Goal: Find specific page/section: Find specific page/section

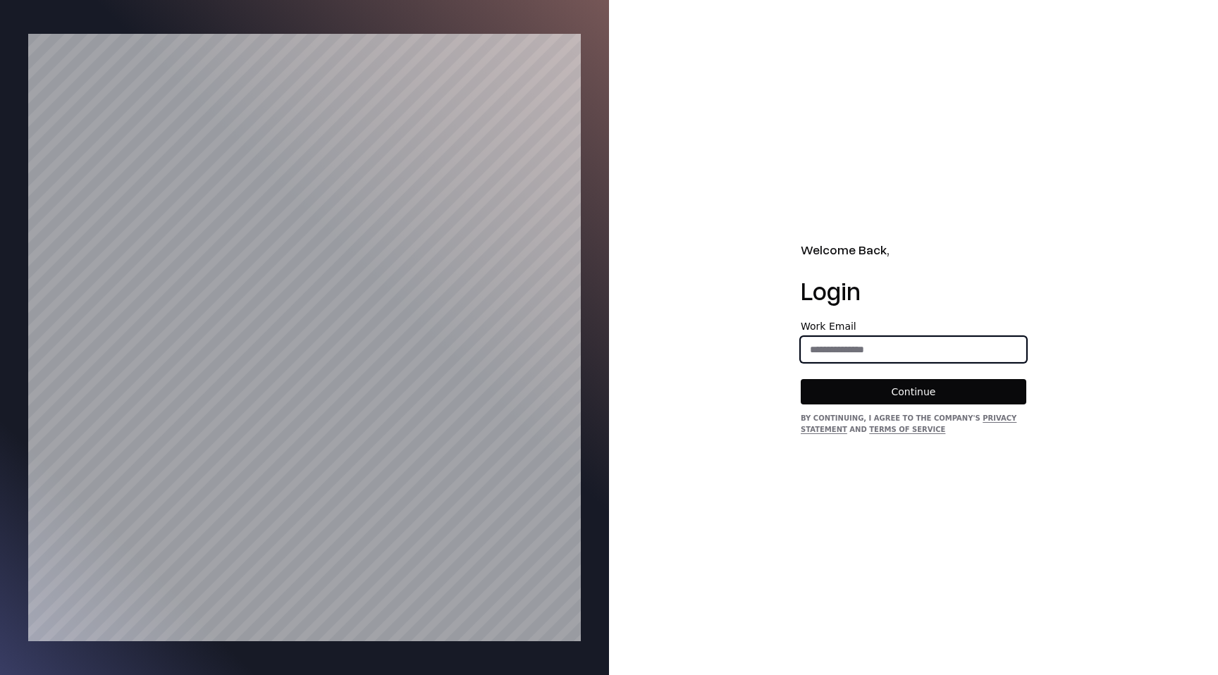
click at [850, 353] on input "email" at bounding box center [913, 349] width 224 height 25
type input "**********"
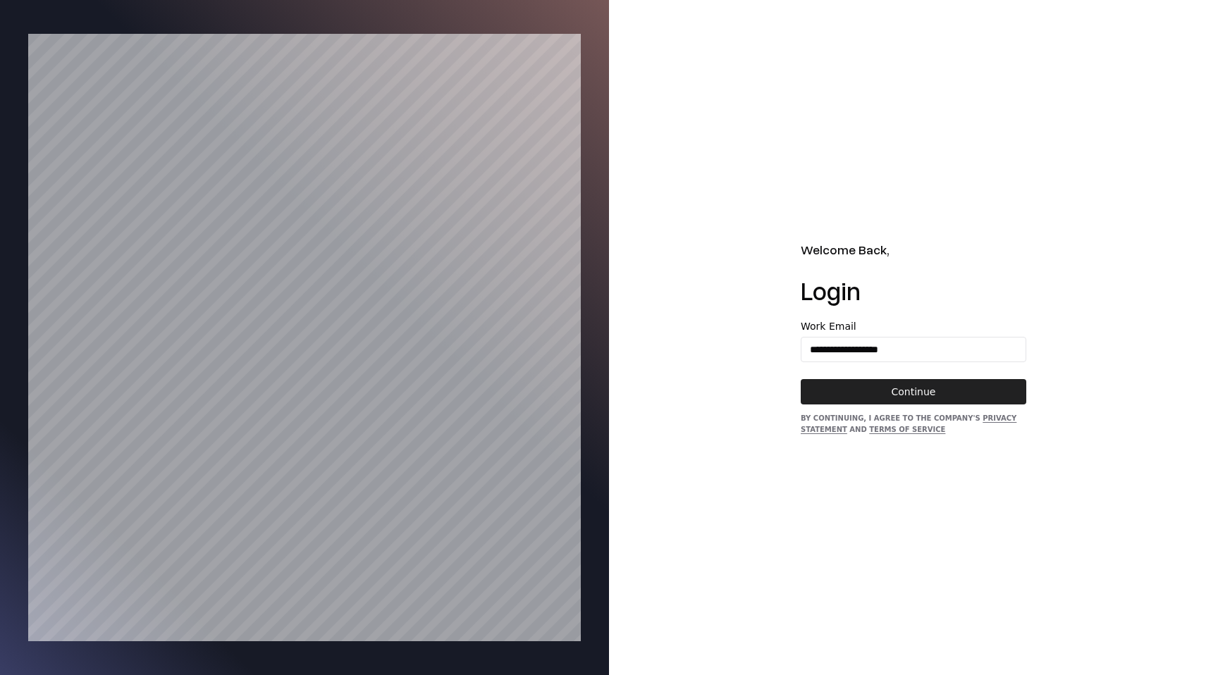
click at [915, 383] on button "Continue" at bounding box center [914, 391] width 226 height 25
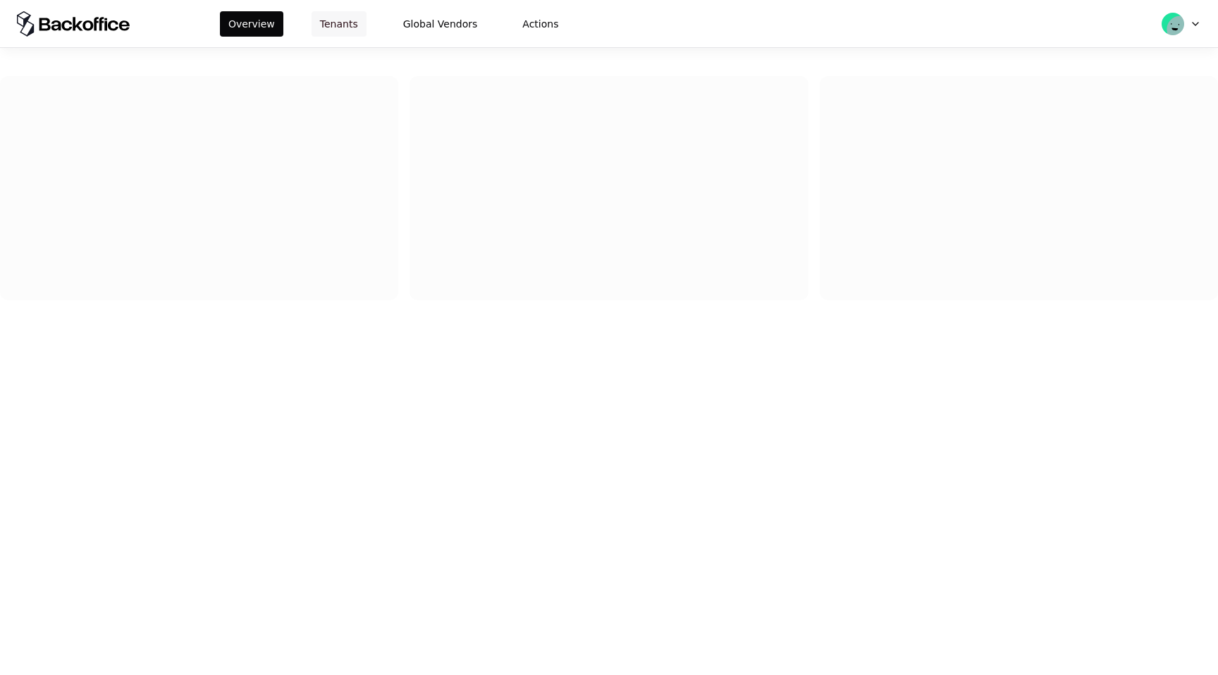
click at [340, 30] on button "Tenants" at bounding box center [339, 23] width 55 height 25
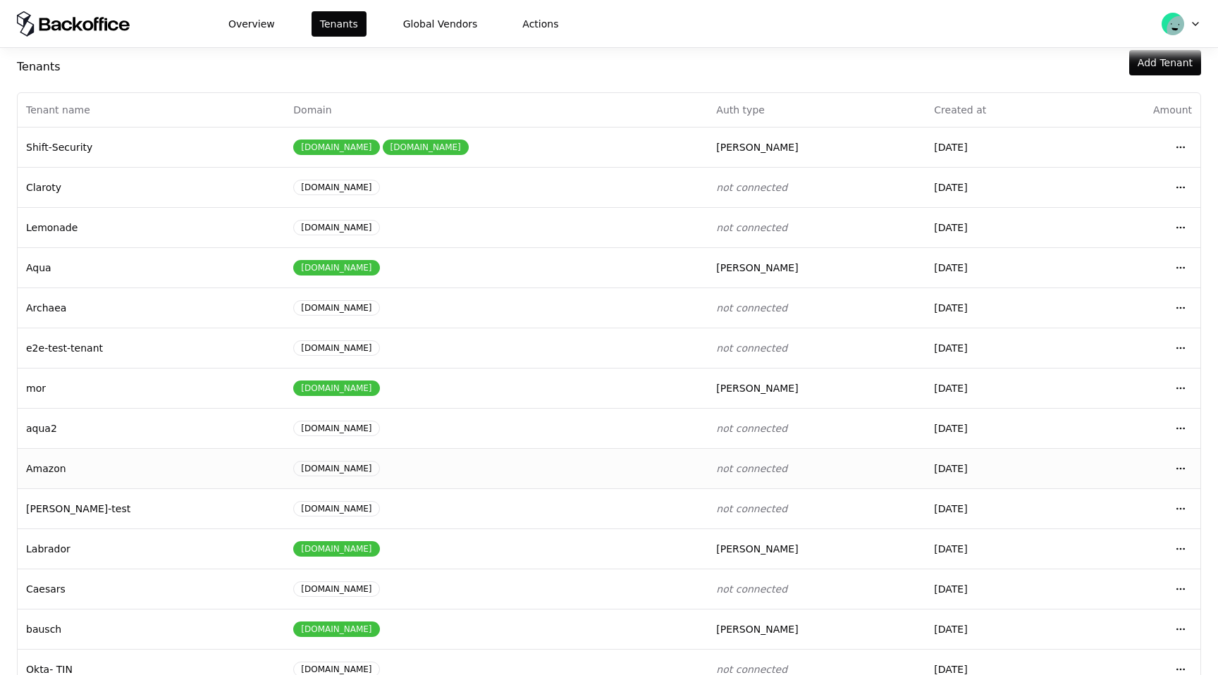
scroll to position [33, 0]
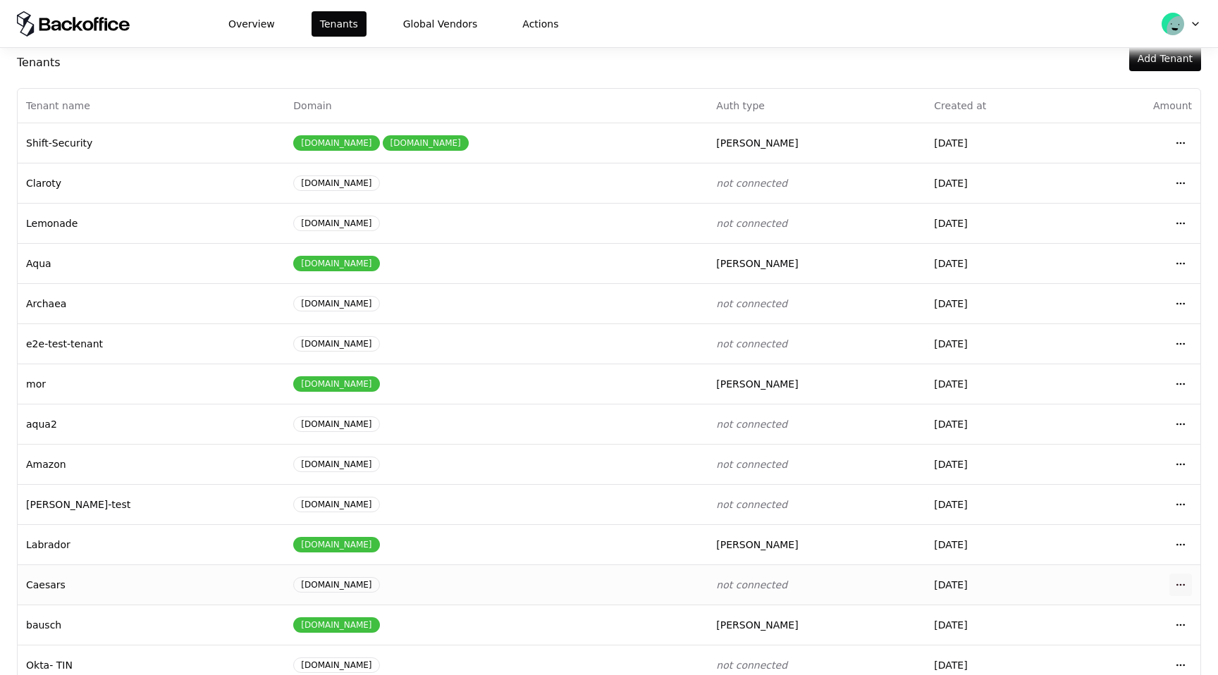
click at [1182, 588] on html "Overview Tenants Global Vendors Actions Tenants Add Tenant Tenant name Domain A…" at bounding box center [609, 337] width 1218 height 675
click at [1135, 524] on div "Login to tenant" at bounding box center [1118, 525] width 160 height 28
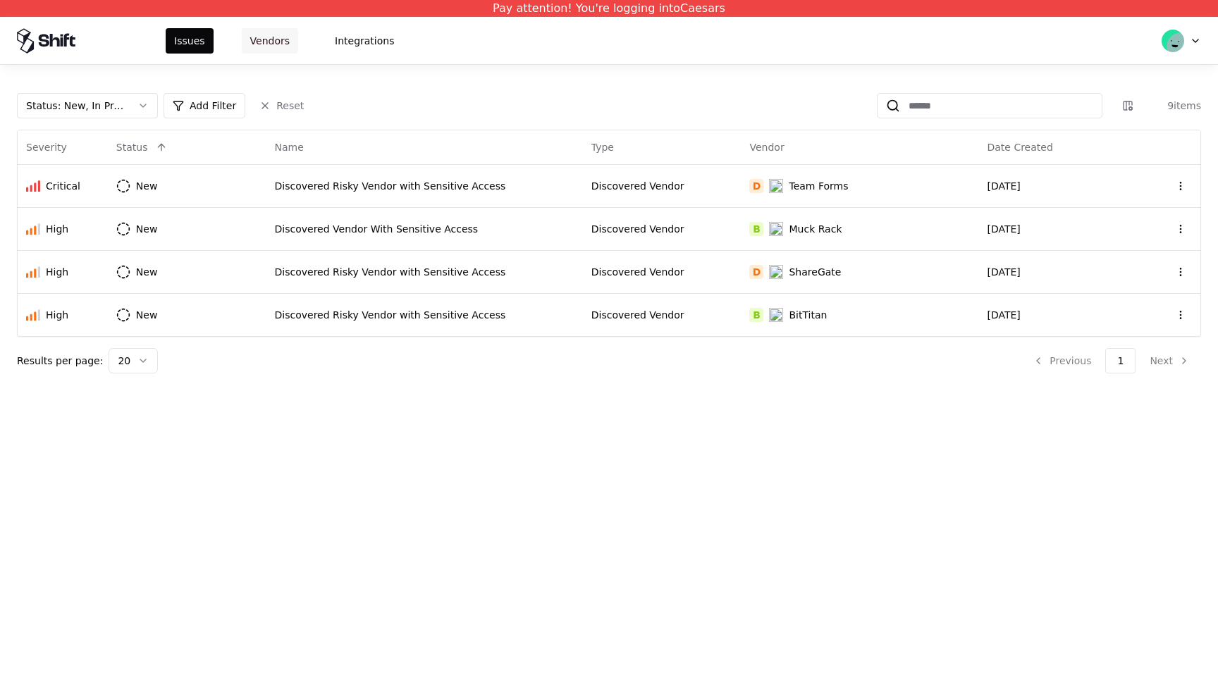
click at [285, 37] on button "Vendors" at bounding box center [270, 40] width 56 height 25
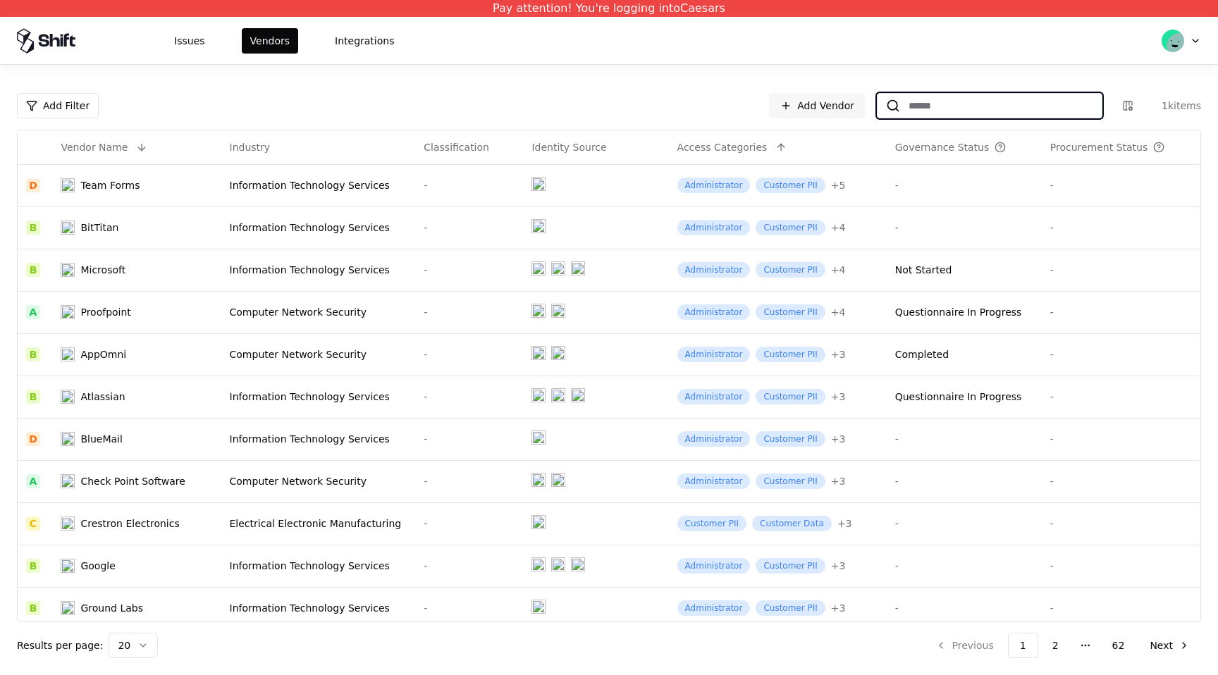
click at [954, 113] on input at bounding box center [1001, 105] width 202 height 25
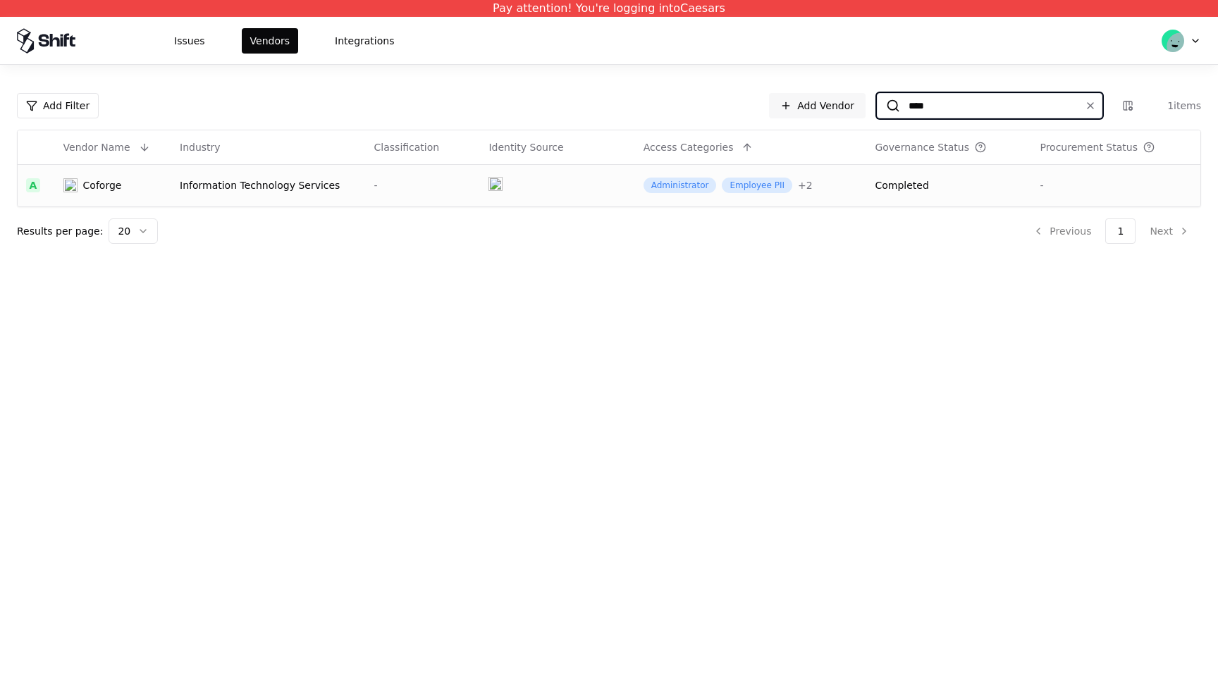
type input "****"
click at [853, 196] on td "Administrator Employee PII + 2" at bounding box center [751, 185] width 232 height 42
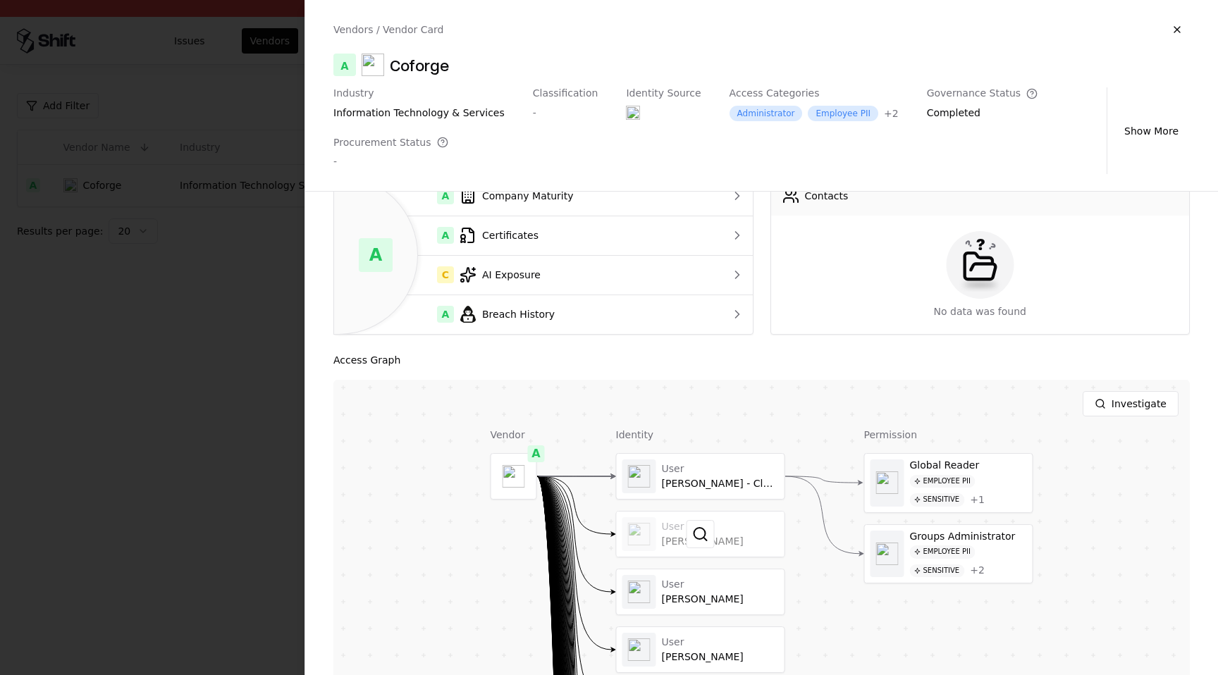
scroll to position [64, 0]
click at [738, 537] on div at bounding box center [701, 531] width 168 height 45
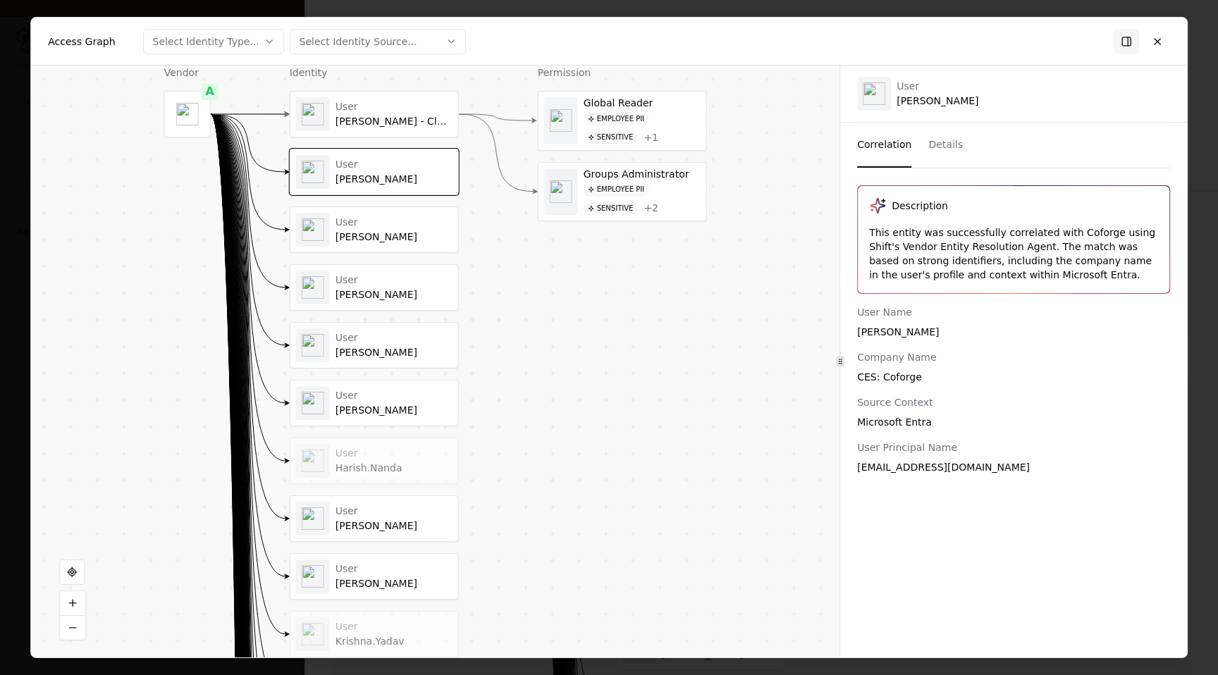
click at [422, 121] on div "Vipin Mishra - Cloud" at bounding box center [393, 122] width 117 height 13
